Goal: Task Accomplishment & Management: Manage account settings

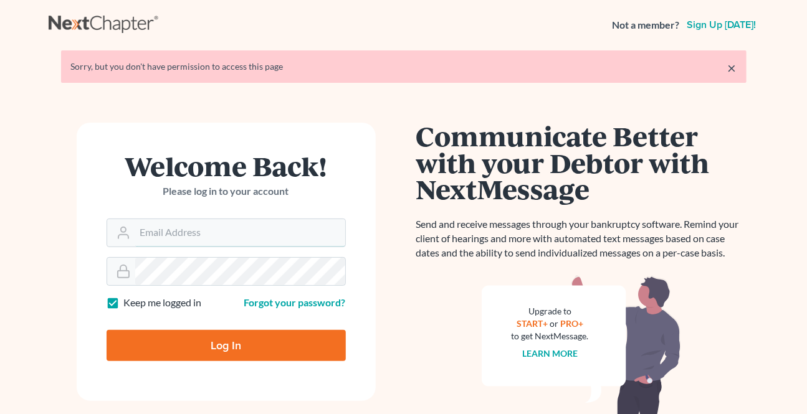
type input "[EMAIL_ADDRESS][DOMAIN_NAME]"
click at [251, 340] on input "Log In" at bounding box center [226, 345] width 239 height 31
type input "Thinking..."
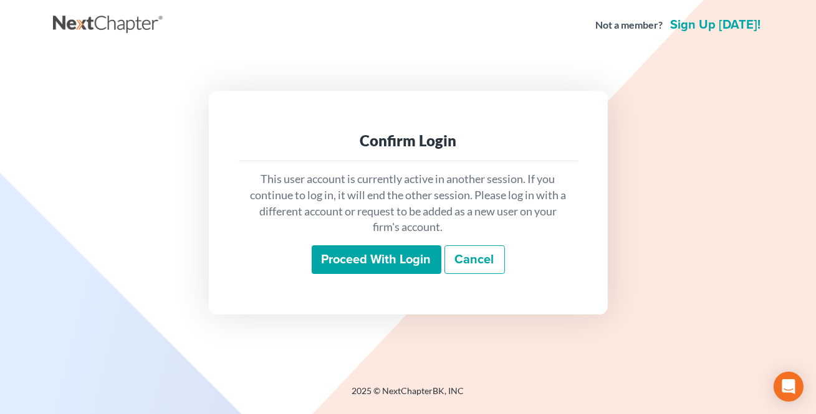
click at [362, 255] on input "Proceed with login" at bounding box center [377, 260] width 130 height 29
